Goal: Obtain resource: Download file/media

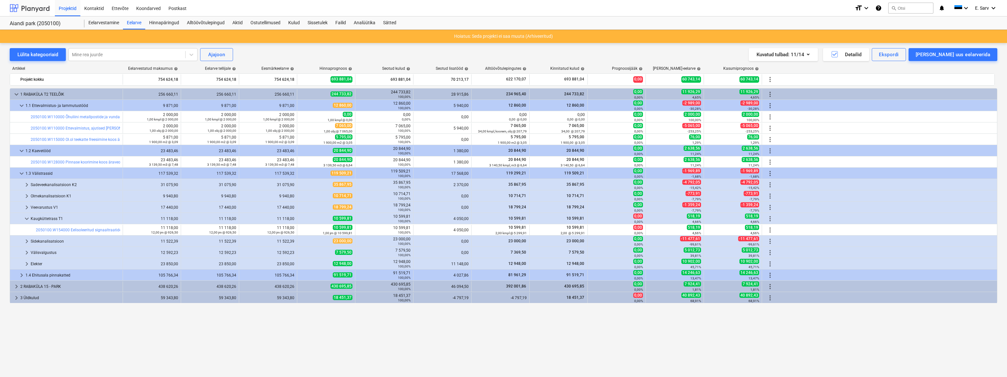
drag, startPoint x: 22, startPoint y: 9, endPoint x: 42, endPoint y: 12, distance: 20.2
click at [22, 9] on div at bounding box center [30, 8] width 40 height 16
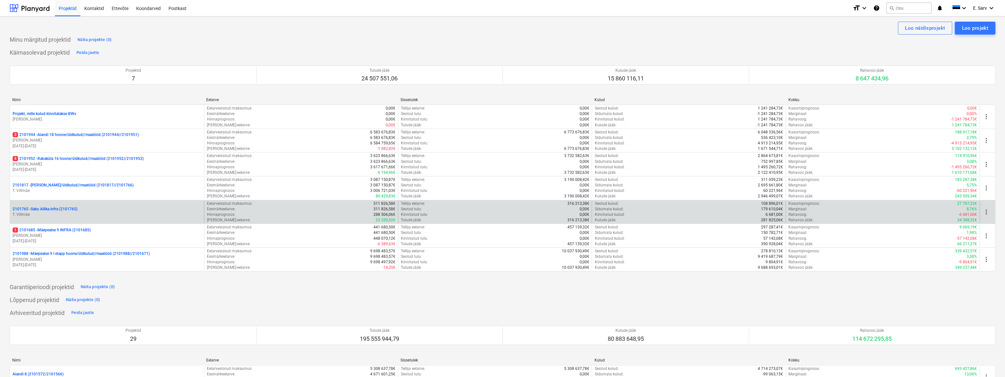
click at [47, 207] on p "2101765 - Saku Allika infra (2101765)" at bounding box center [45, 208] width 65 height 5
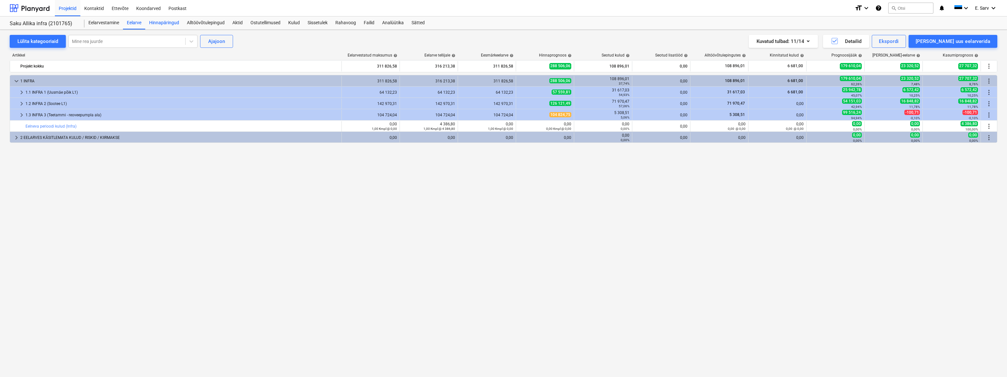
click at [169, 23] on div "Hinnapäringud" at bounding box center [164, 22] width 38 height 13
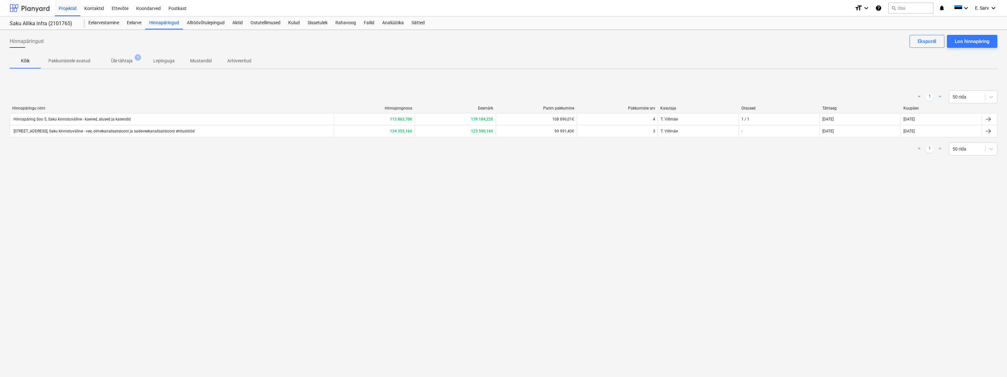
click at [32, 8] on div at bounding box center [30, 8] width 40 height 16
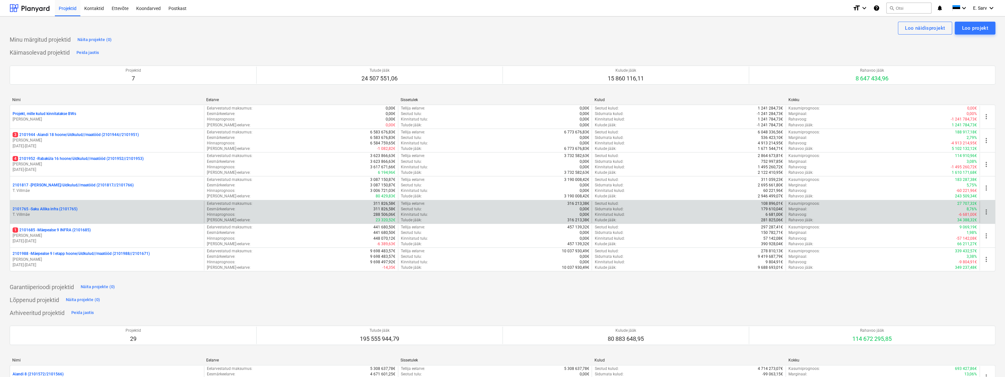
click at [50, 211] on p "2101765 - Saku Allika infra (2101765)" at bounding box center [45, 208] width 65 height 5
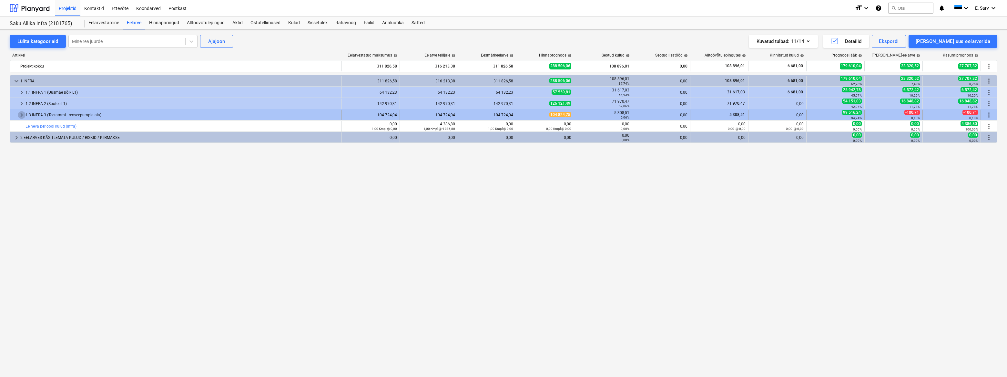
click at [20, 115] on span "keyboard_arrow_right" at bounding box center [22, 115] width 8 height 8
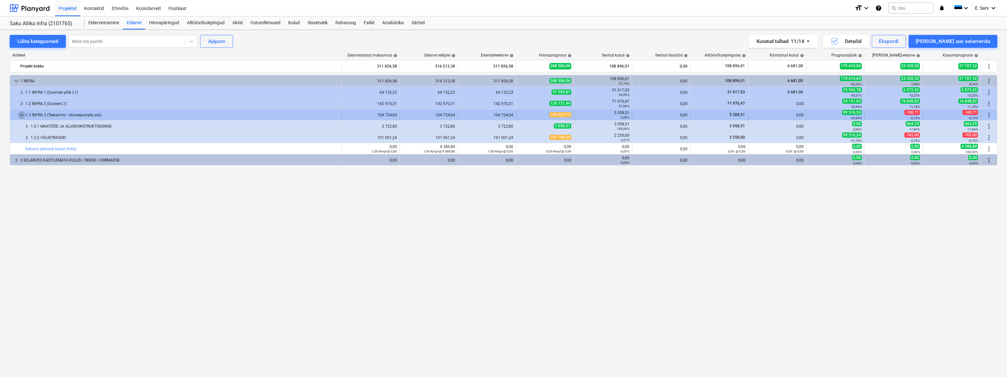
click at [24, 114] on span "keyboard_arrow_down" at bounding box center [22, 115] width 8 height 8
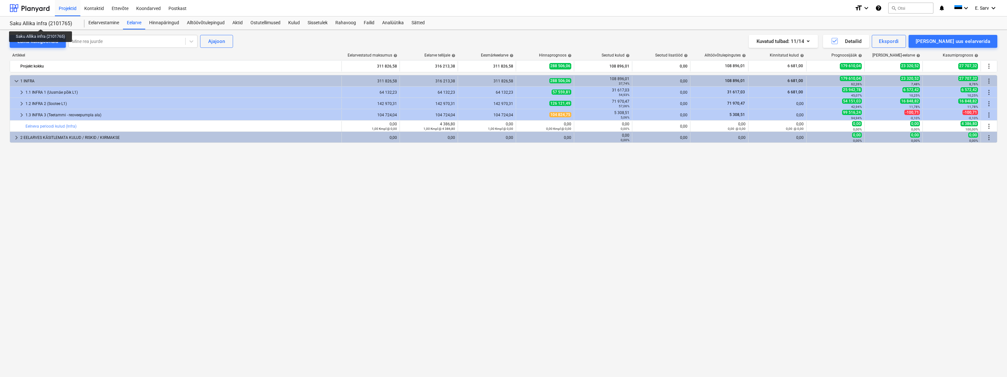
click at [41, 23] on div "Saku Allika infra (2101765)" at bounding box center [43, 23] width 67 height 7
click at [39, 6] on div at bounding box center [30, 8] width 40 height 16
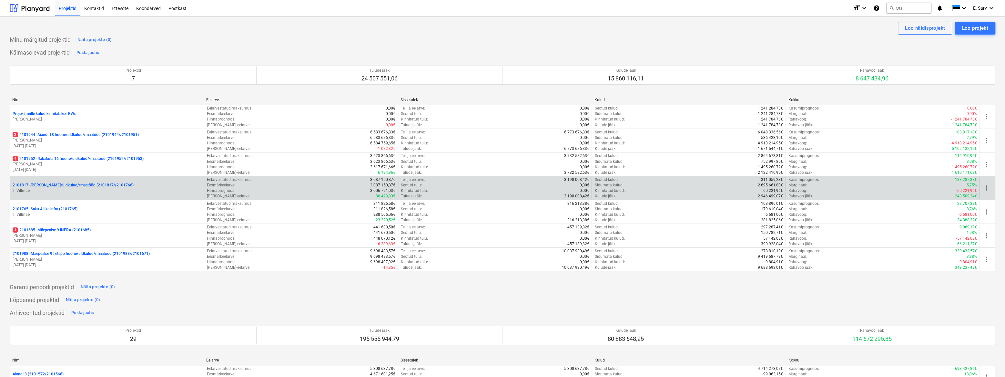
click at [42, 184] on p "2101817 - [PERSON_NAME]/üldkulud//maatööd (2101817//2101766)" at bounding box center [73, 184] width 121 height 5
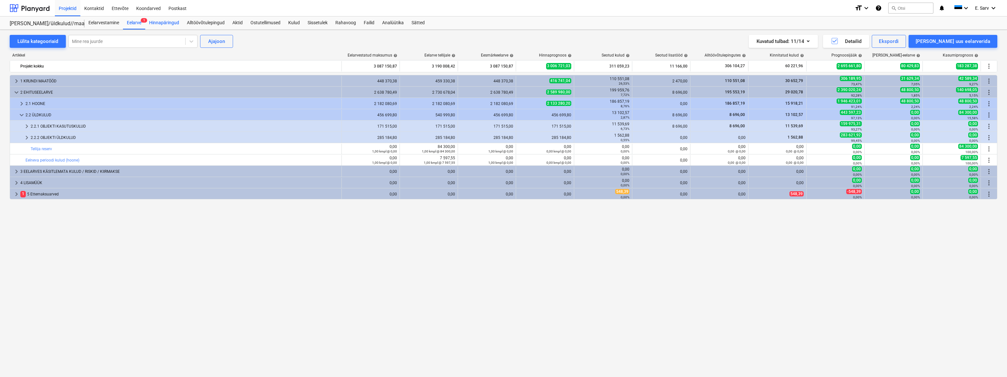
click at [161, 20] on div "Hinnapäringud" at bounding box center [164, 22] width 38 height 13
click at [137, 273] on div "keyboard_arrow_right 1 KRUNDI MAATÖÖD 448 370,38 459 330,38 448 370,38 416 741,…" at bounding box center [504, 212] width 988 height 275
click at [30, 6] on div at bounding box center [30, 8] width 40 height 16
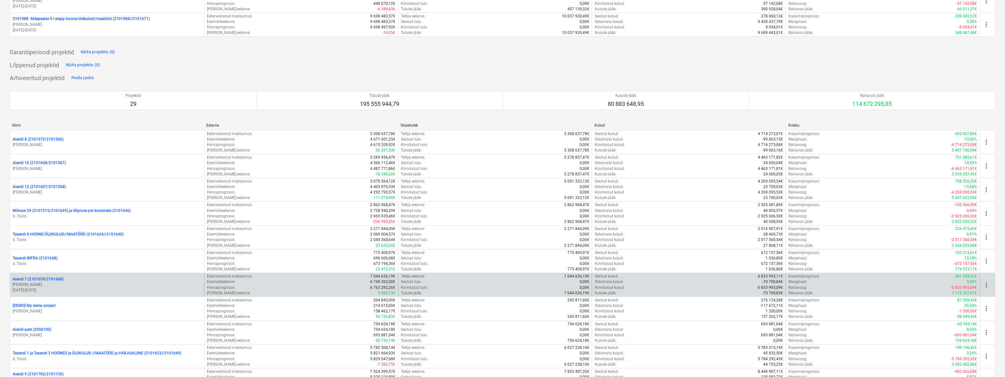
scroll to position [264, 0]
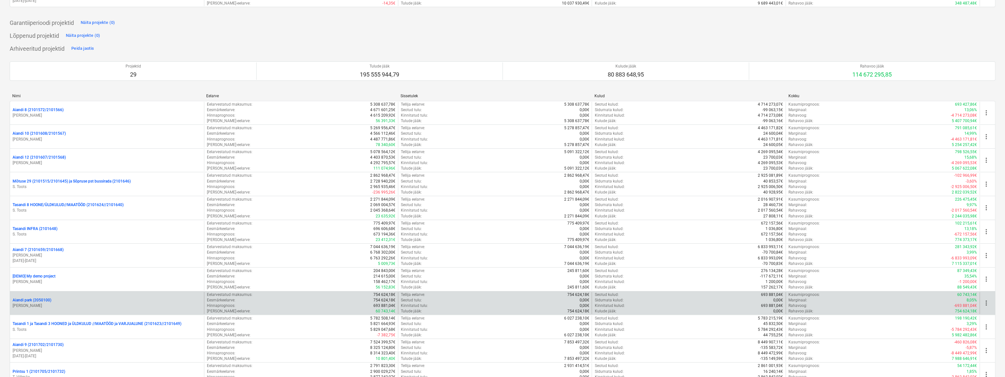
click at [46, 305] on p "[PERSON_NAME]" at bounding box center [107, 305] width 189 height 5
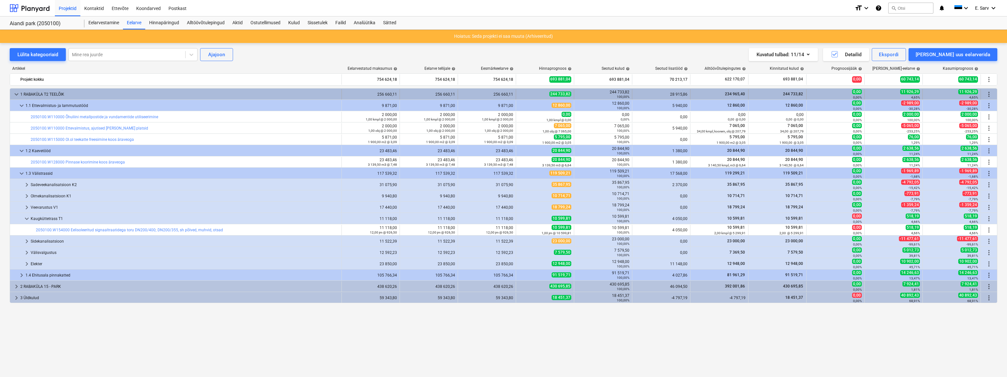
click at [16, 94] on span "keyboard_arrow_down" at bounding box center [17, 94] width 8 height 8
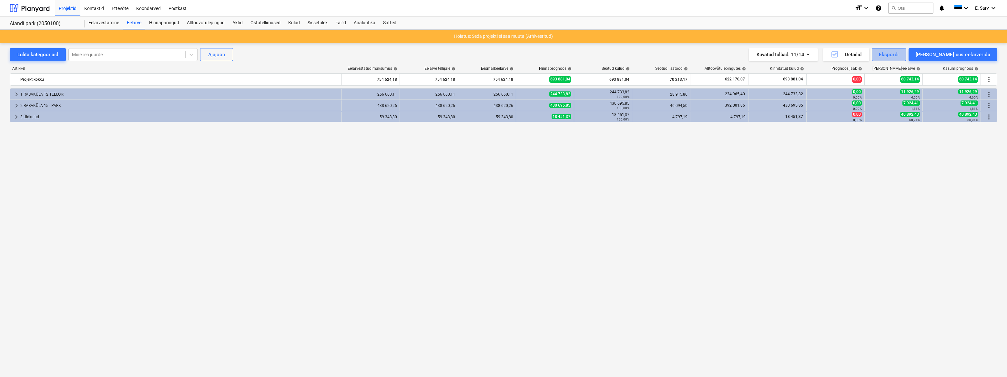
click at [899, 54] on div "Ekspordi" at bounding box center [889, 54] width 20 height 8
click at [893, 105] on div "Kuluridade XLSX" at bounding box center [867, 104] width 77 height 11
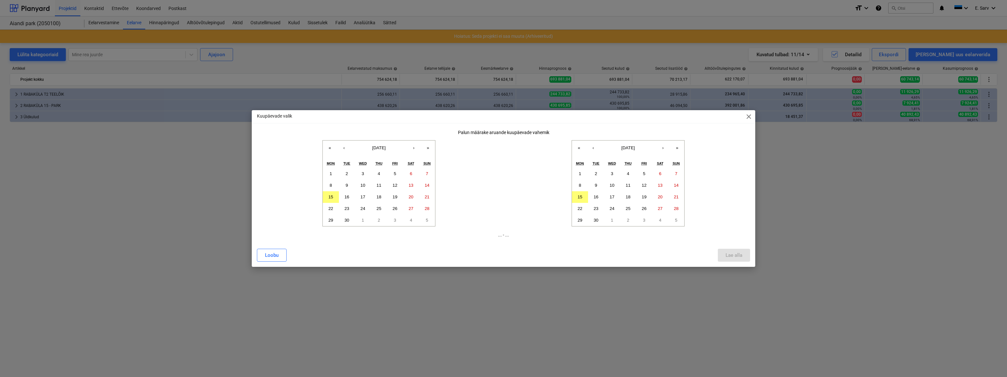
click at [748, 117] on span "close" at bounding box center [749, 117] width 8 height 8
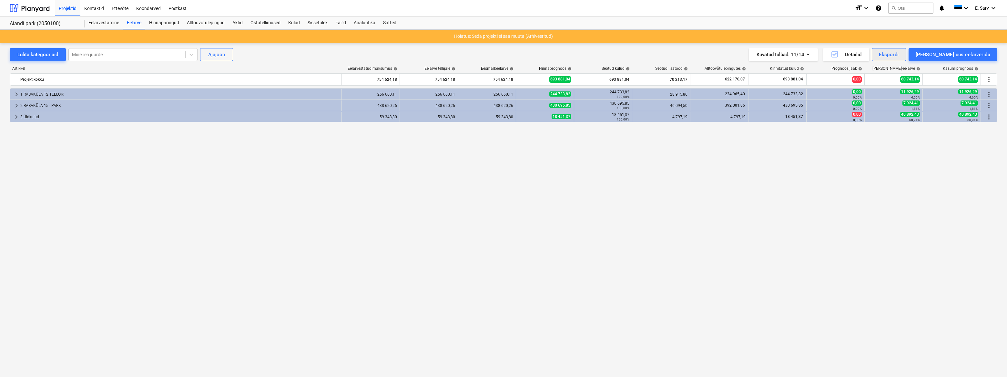
click at [899, 54] on div "Ekspordi" at bounding box center [889, 54] width 20 height 8
click at [881, 82] on div "XLSX (ainult nähtavad veerud)" at bounding box center [867, 81] width 77 height 11
